Goal: Check status: Check status

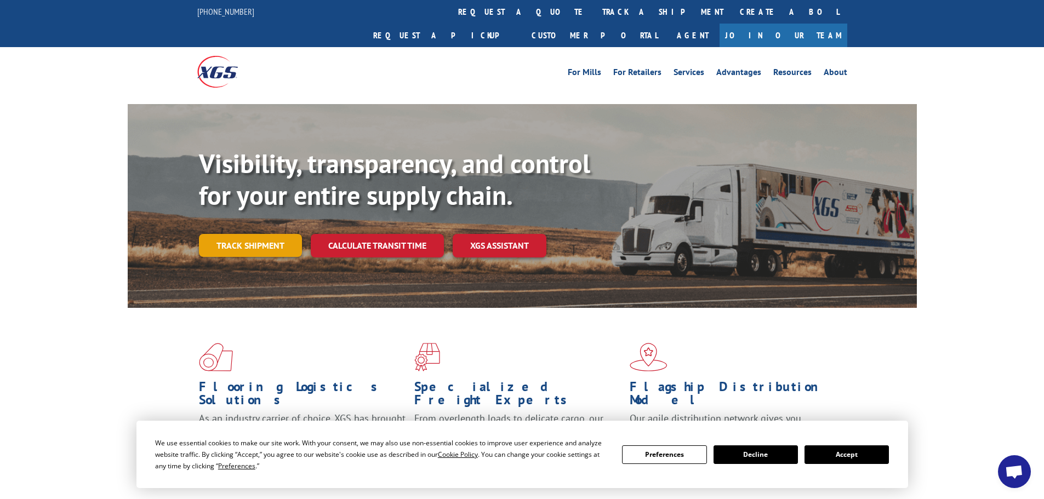
click at [257, 234] on link "Track shipment" at bounding box center [250, 245] width 103 height 23
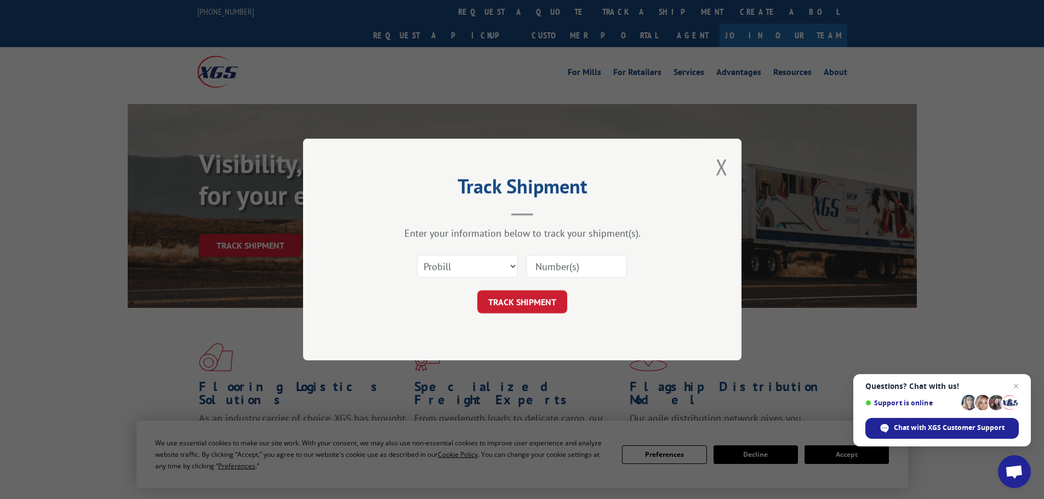
click at [547, 267] on input at bounding box center [576, 266] width 101 height 23
type input "15339858"
click at [477, 290] on button "TRACK SHIPMENT" at bounding box center [522, 301] width 90 height 23
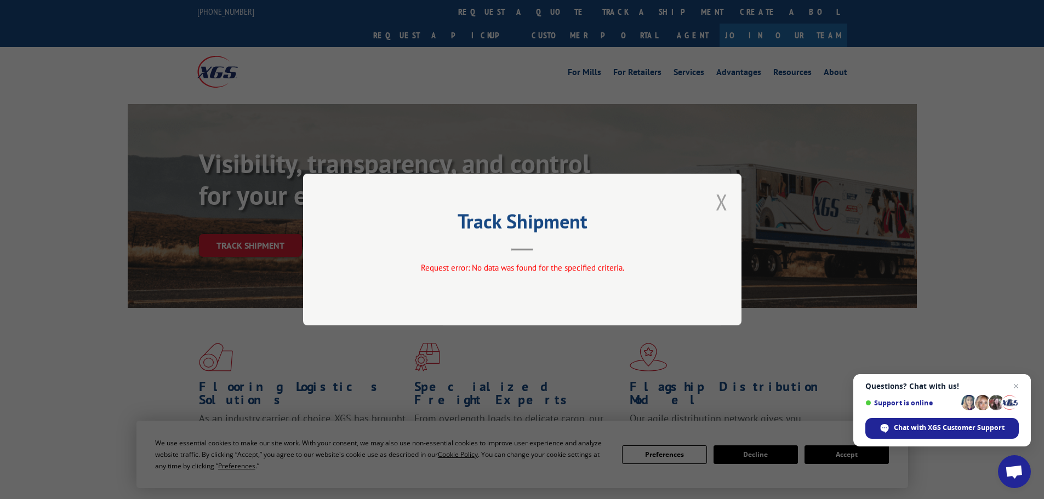
click at [722, 196] on button "Close modal" at bounding box center [722, 201] width 12 height 29
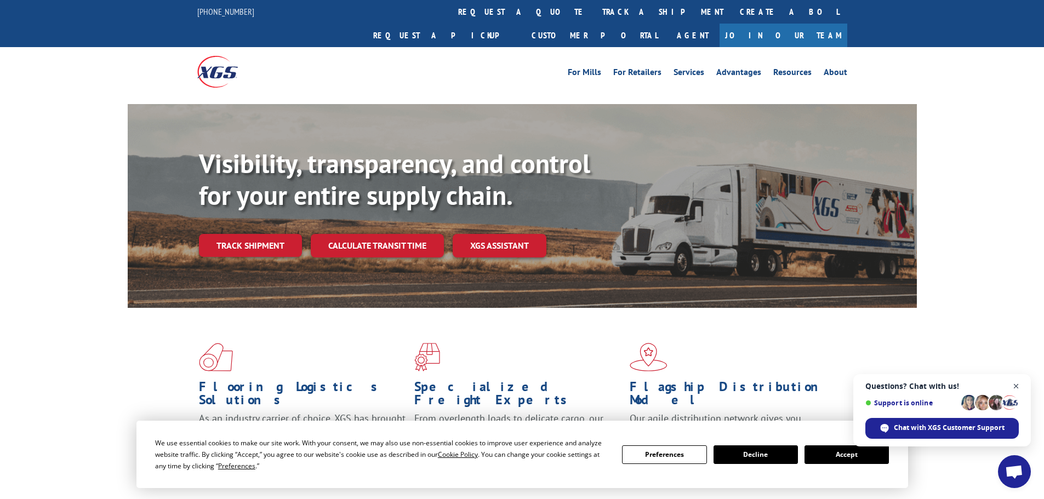
click at [1018, 386] on span "Close chat" at bounding box center [1017, 387] width 14 height 14
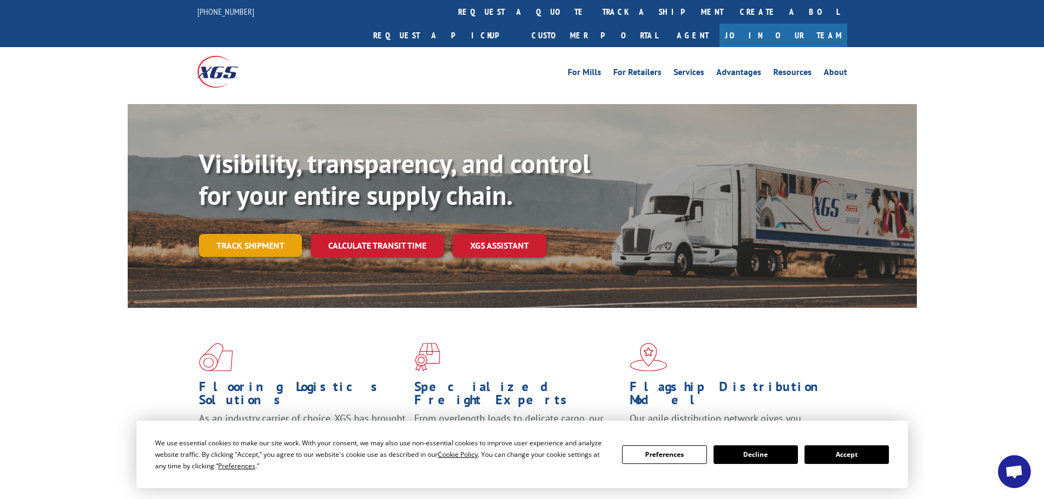
click at [266, 234] on link "Track shipment" at bounding box center [250, 245] width 103 height 23
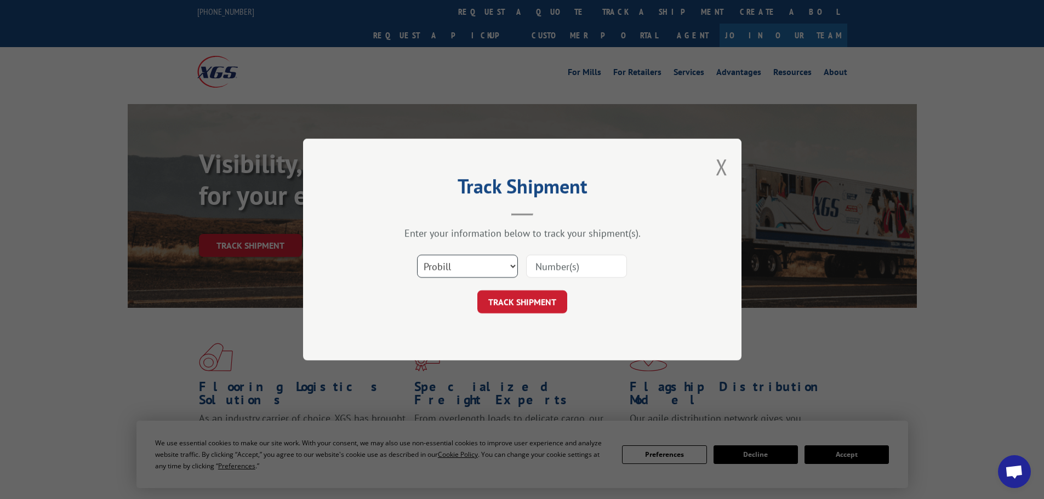
click at [481, 273] on select "Select category... Probill BOL PO" at bounding box center [467, 266] width 101 height 23
select select "bol"
click at [417, 255] on select "Select category... Probill BOL PO" at bounding box center [467, 266] width 101 height 23
click at [548, 267] on input at bounding box center [576, 266] width 101 height 23
type input "15339858"
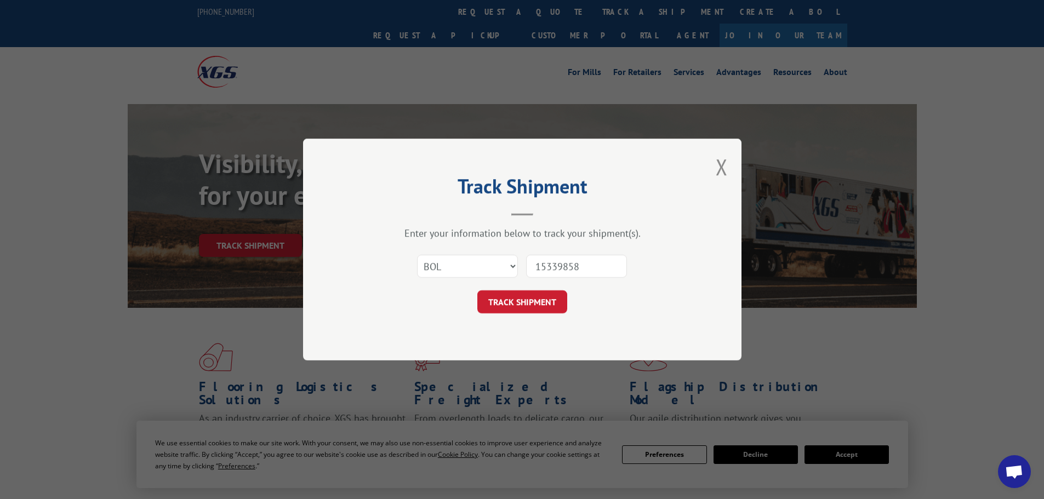
click at [477, 290] on button "TRACK SHIPMENT" at bounding box center [522, 301] width 90 height 23
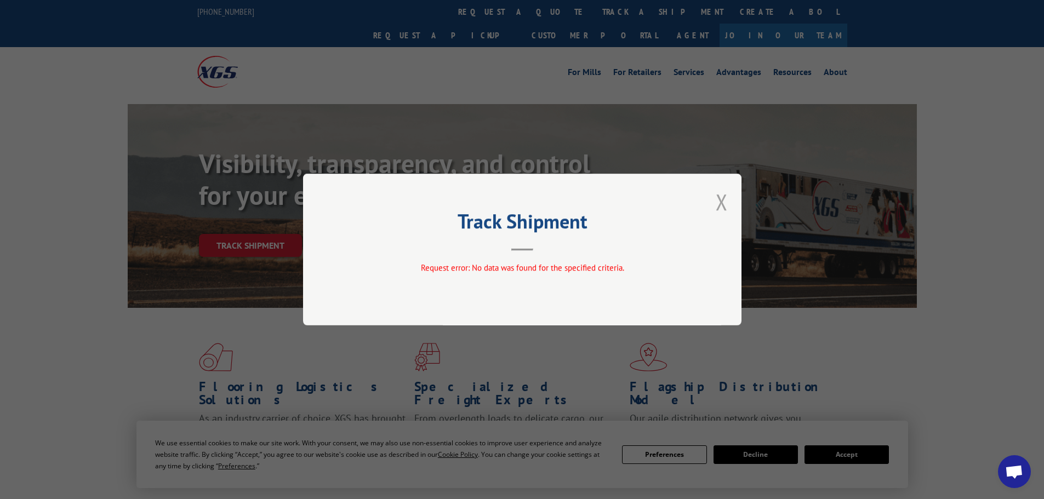
click at [722, 204] on button "Close modal" at bounding box center [722, 201] width 12 height 29
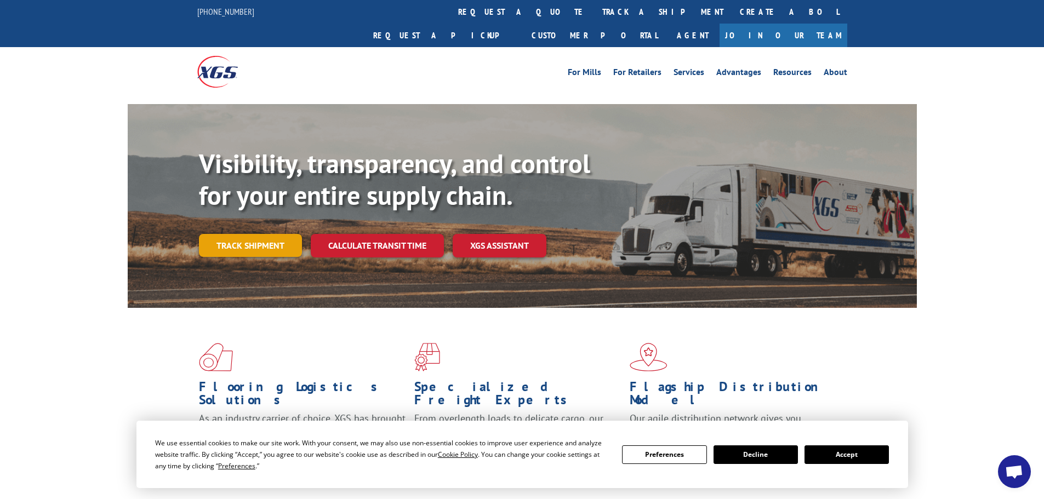
click at [249, 234] on link "Track shipment" at bounding box center [250, 245] width 103 height 23
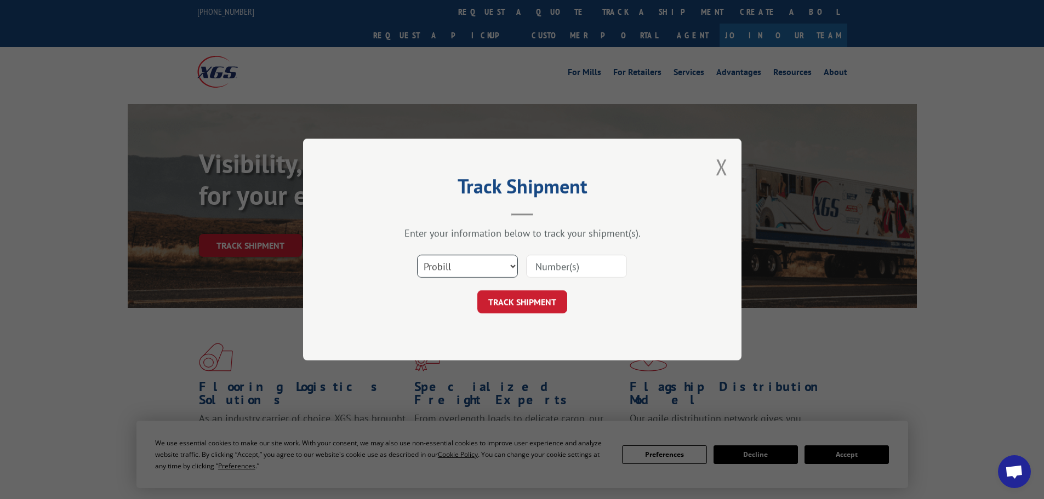
click at [447, 273] on select "Select category... Probill BOL PO" at bounding box center [467, 266] width 101 height 23
select select "po"
click at [417, 255] on select "Select category... Probill BOL PO" at bounding box center [467, 266] width 101 height 23
click at [554, 263] on input at bounding box center [576, 266] width 101 height 23
type input "76500185"
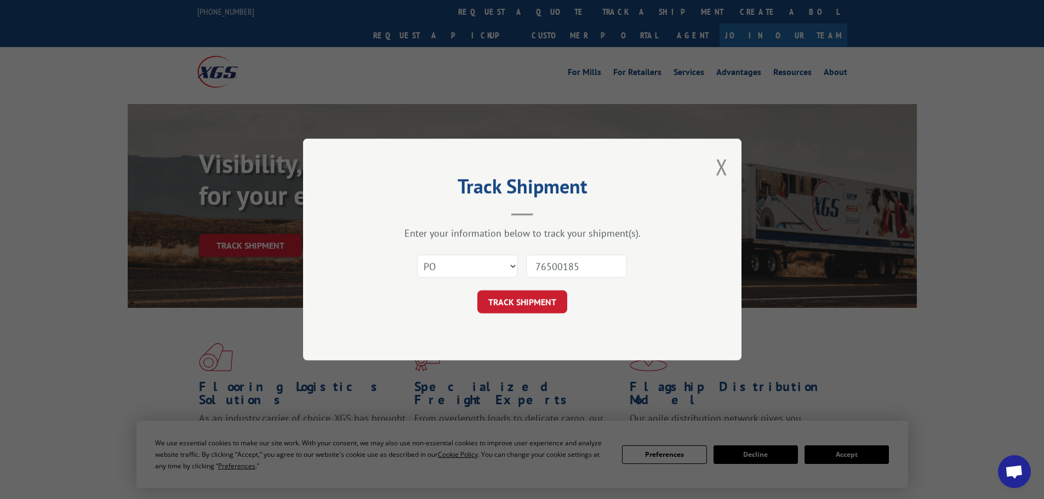
click at [477, 290] on button "TRACK SHIPMENT" at bounding box center [522, 301] width 90 height 23
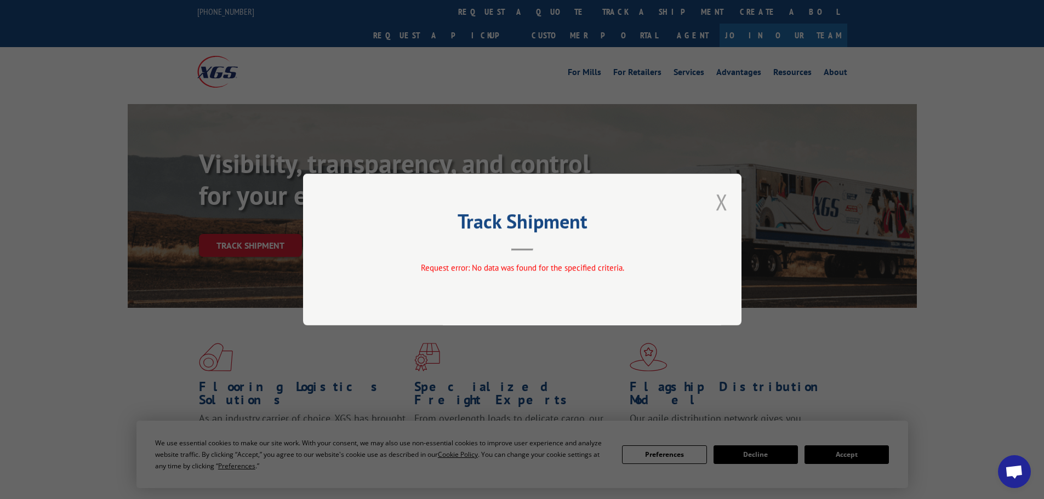
click at [723, 199] on button "Close modal" at bounding box center [722, 201] width 12 height 29
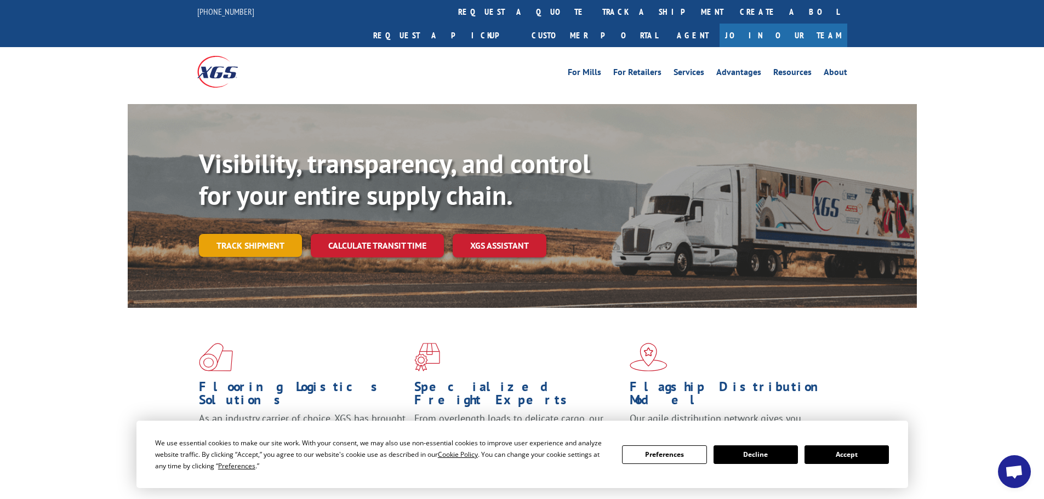
click at [246, 234] on link "Track shipment" at bounding box center [250, 245] width 103 height 23
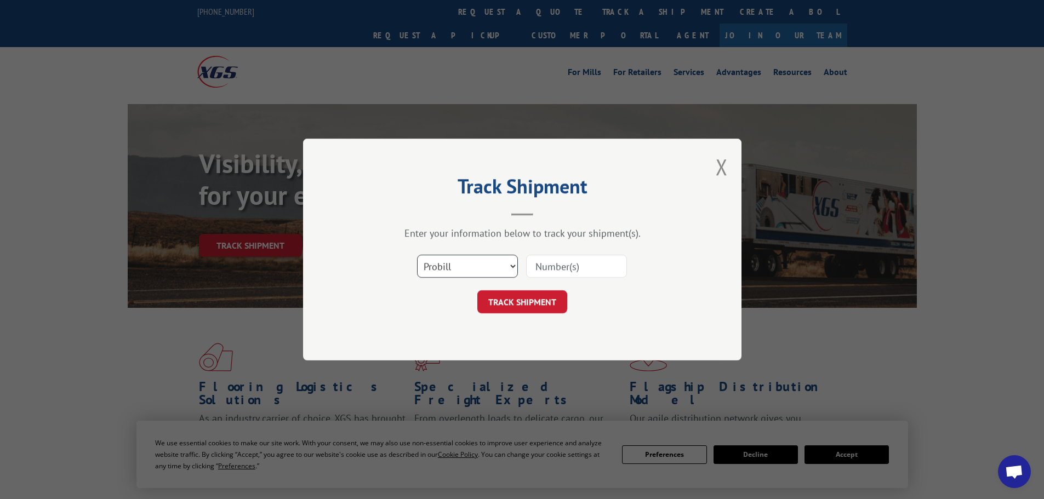
click at [488, 273] on select "Select category... Probill BOL PO" at bounding box center [467, 266] width 101 height 23
select select "bol"
click at [417, 255] on select "Select category... Probill BOL PO" at bounding box center [467, 266] width 101 height 23
click at [559, 262] on input at bounding box center [576, 266] width 101 height 23
paste input "7052047"
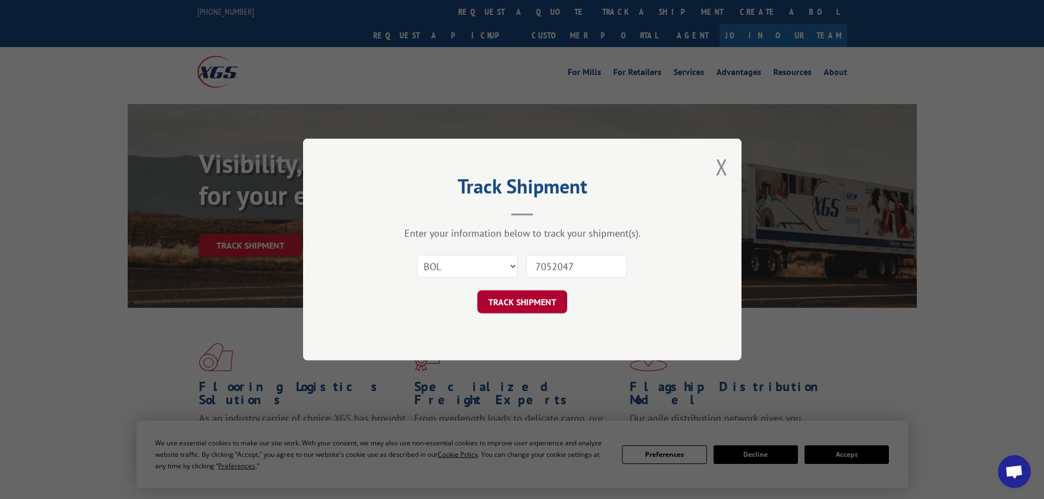
type input "7052047"
click at [524, 306] on button "TRACK SHIPMENT" at bounding box center [522, 301] width 90 height 23
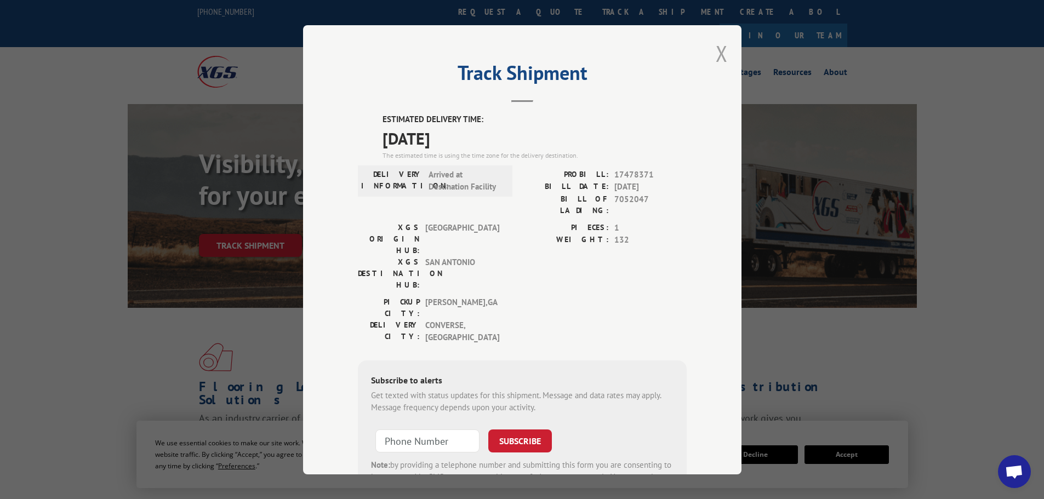
click at [719, 50] on button "Close modal" at bounding box center [722, 53] width 12 height 29
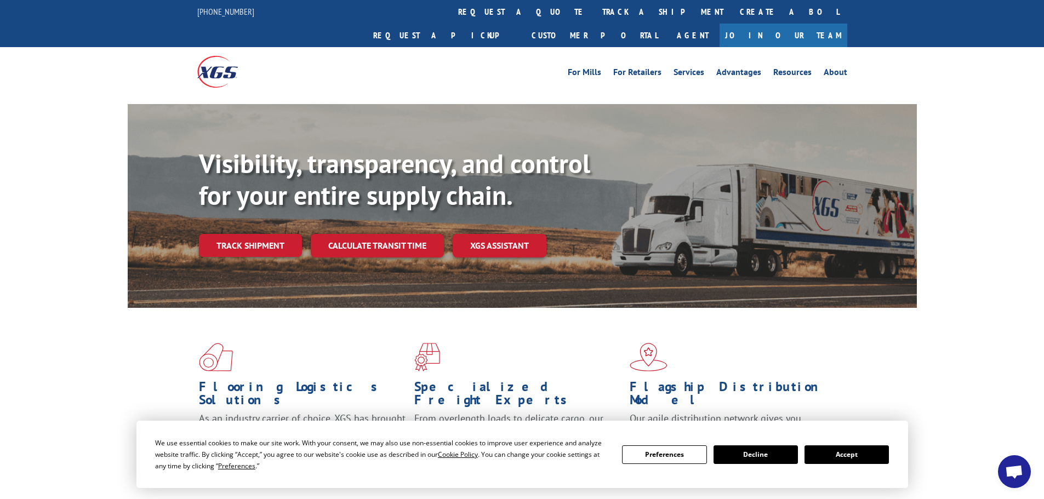
click at [873, 458] on button "Accept" at bounding box center [847, 455] width 84 height 19
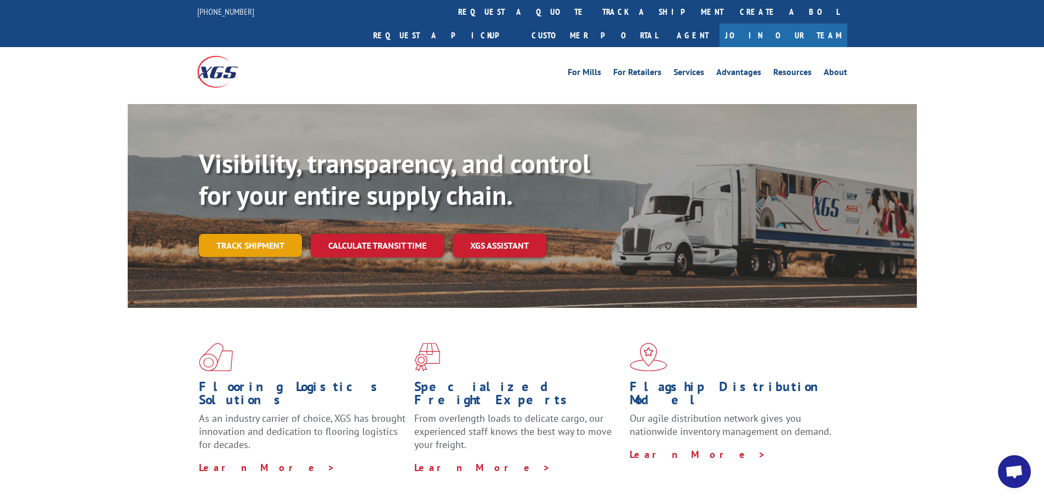
click at [261, 234] on link "Track shipment" at bounding box center [250, 245] width 103 height 23
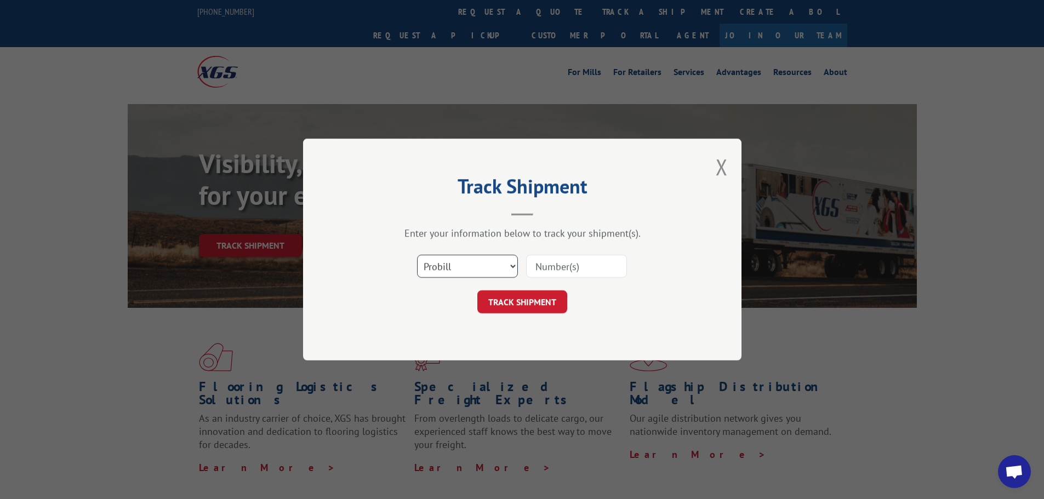
click at [493, 272] on select "Select category... Probill BOL PO" at bounding box center [467, 266] width 101 height 23
select select "bol"
click at [417, 255] on select "Select category... Probill BOL PO" at bounding box center [467, 266] width 101 height 23
click at [532, 280] on div "Select category... Probill BOL PO" at bounding box center [522, 266] width 329 height 36
click at [542, 267] on input at bounding box center [576, 266] width 101 height 23
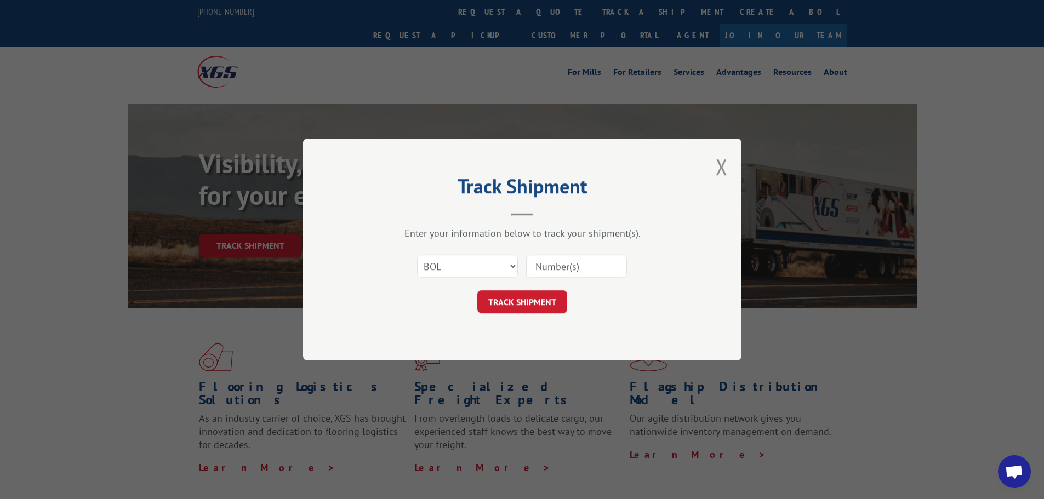
paste input "7052047"
type input "7052047"
click at [546, 301] on button "TRACK SHIPMENT" at bounding box center [522, 301] width 90 height 23
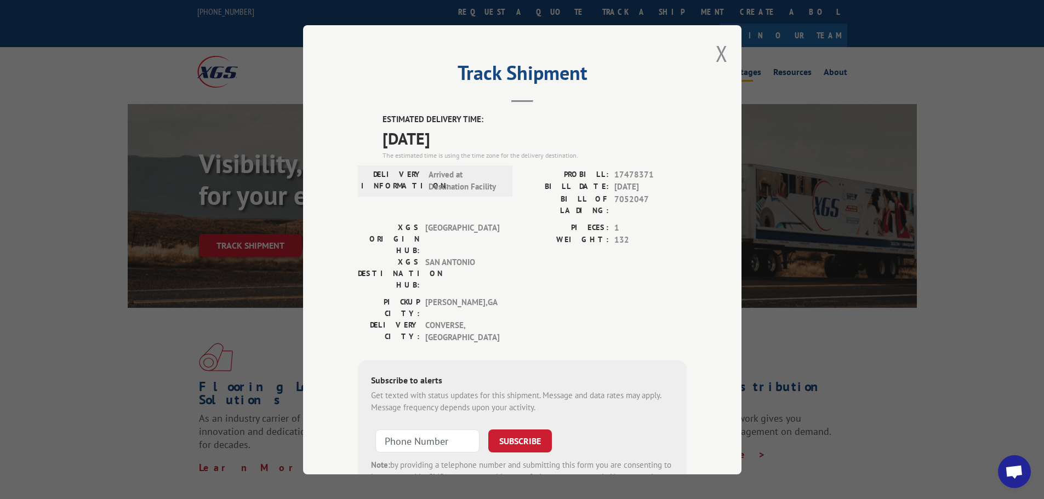
click at [717, 52] on button "Close modal" at bounding box center [722, 53] width 12 height 29
